Goal: Check status

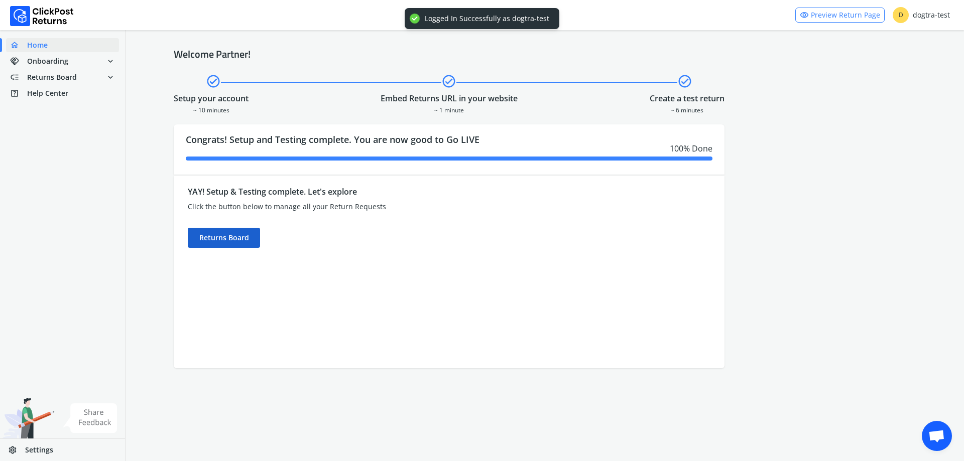
click at [206, 236] on div "Returns Board" at bounding box center [224, 238] width 72 height 20
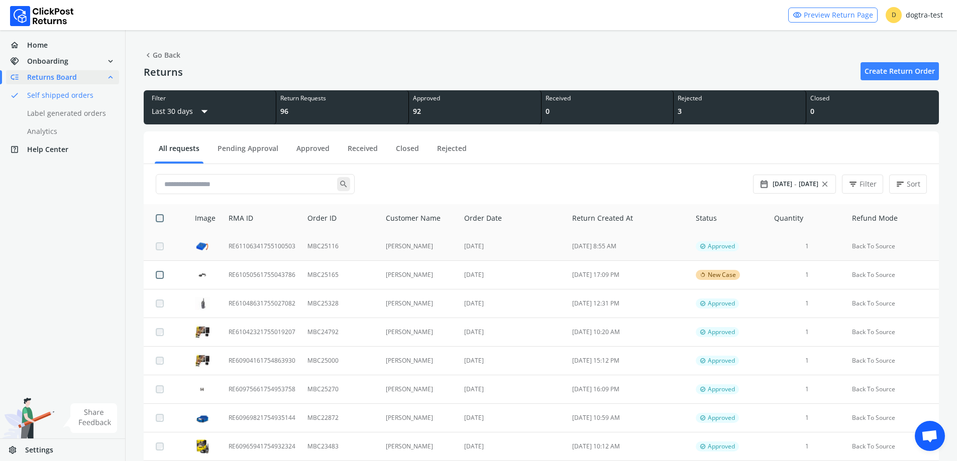
click at [302, 242] on td "MBC25116" at bounding box center [340, 246] width 78 height 29
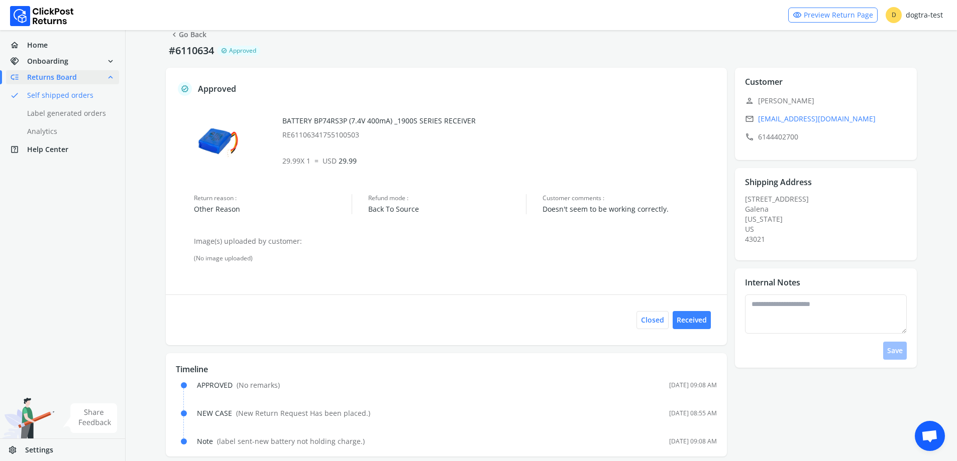
scroll to position [32, 0]
